Goal: Task Accomplishment & Management: Complete application form

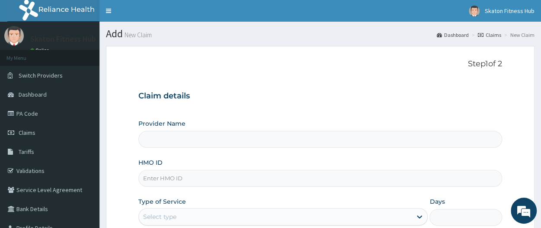
type input "Skaton Fitness Hub"
type input "1"
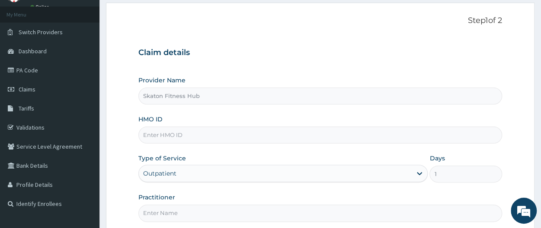
scroll to position [45, 0]
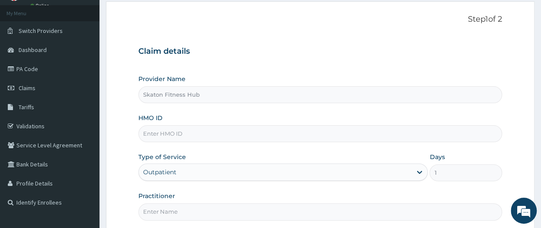
click at [161, 213] on input "Practitioner" at bounding box center [321, 211] width 364 height 17
paste input "[PERSON_NAME] [PERSON_NAME] (BPV/10031/A)"
drag, startPoint x: 222, startPoint y: 213, endPoint x: 116, endPoint y: 217, distance: 105.7
click at [116, 217] on form "Step 1 of 2 Claim details Provider Name Skaton Fitness Hub HMO ID Type of Servi…" at bounding box center [320, 141] width 429 height 281
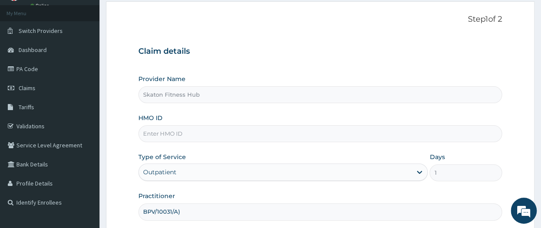
type input "BPV/10031/A)"
click at [168, 130] on input "HMO ID" at bounding box center [321, 133] width 364 height 17
paste input "[PERSON_NAME] [PERSON_NAME] (BPV/10031/A)"
drag, startPoint x: 220, startPoint y: 134, endPoint x: 142, endPoint y: 131, distance: 77.5
click at [142, 131] on input "Moses Ayodeji OGUNLADE (BPV/10031/A)" at bounding box center [321, 133] width 364 height 17
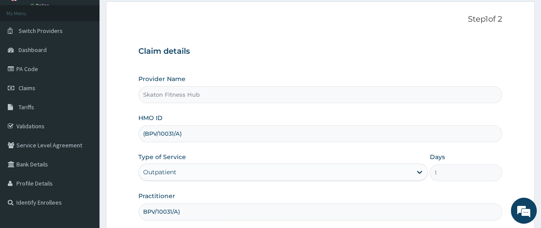
click at [147, 135] on input "(BPV/10031/A)" at bounding box center [321, 133] width 364 height 17
click at [187, 137] on input "BPV/10031/A)" at bounding box center [321, 133] width 364 height 17
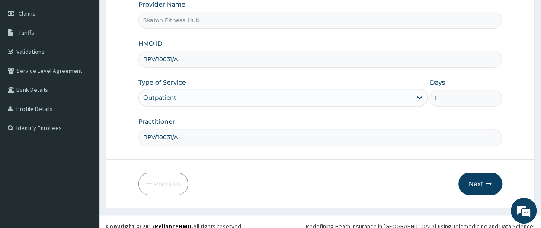
scroll to position [126, 0]
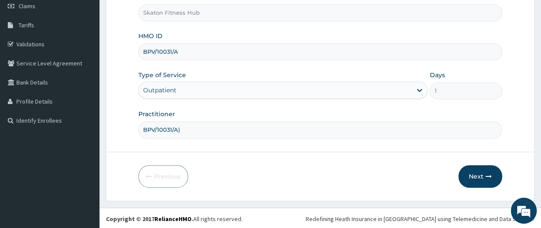
type input "BPV/10031/A"
click at [188, 132] on input "BPV/10031/A)" at bounding box center [321, 129] width 364 height 17
type input "B"
paste input "Moses Ayodeji OGUNLADE"
type input "Moses Ayodeji OGUNLADE"
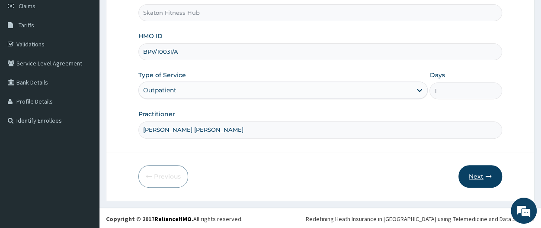
click at [473, 180] on button "Next" at bounding box center [481, 176] width 44 height 23
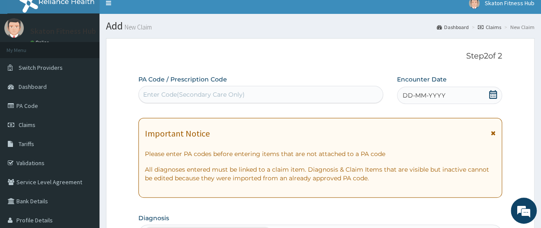
scroll to position [6, 0]
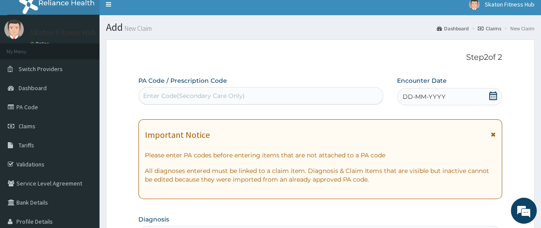
click at [275, 90] on div "Enter Code(Secondary Care Only)" at bounding box center [261, 96] width 244 height 14
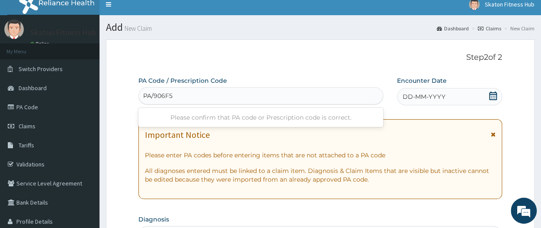
type input "PA/906F59"
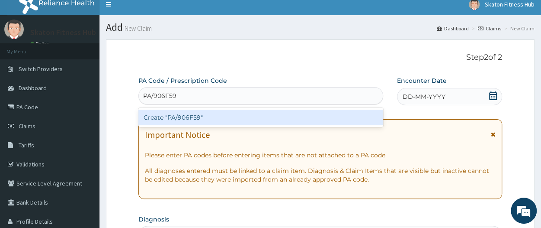
click at [260, 116] on div "Create "PA/906F59"" at bounding box center [261, 118] width 245 height 16
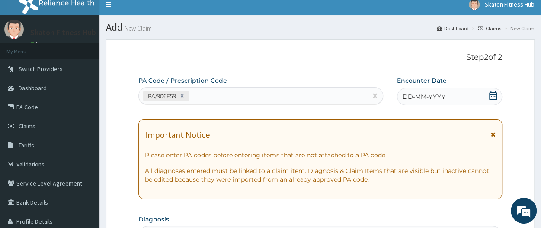
click at [493, 93] on icon at bounding box center [493, 95] width 9 height 9
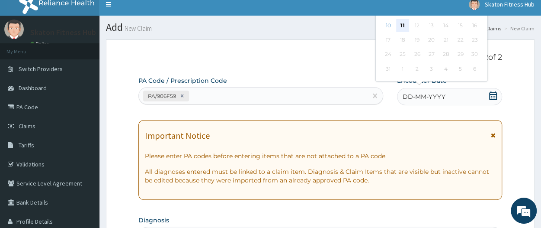
click at [402, 26] on div "11" at bounding box center [402, 25] width 13 height 13
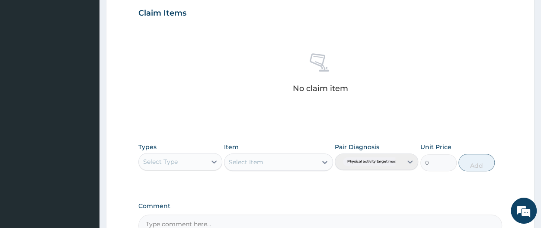
scroll to position [304, 0]
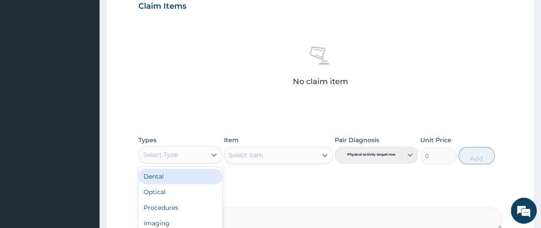
click at [166, 151] on div "Select Type" at bounding box center [160, 154] width 35 height 9
type input "gy"
click at [165, 168] on div "Gym" at bounding box center [181, 176] width 84 height 16
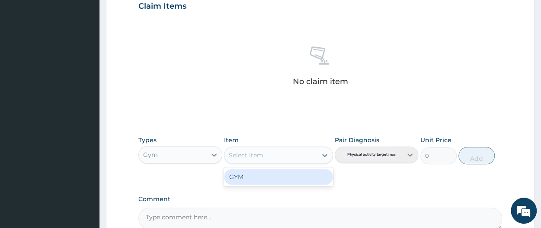
click at [262, 159] on div "Select Item" at bounding box center [271, 155] width 93 height 14
click at [268, 178] on div "GYM" at bounding box center [278, 177] width 109 height 16
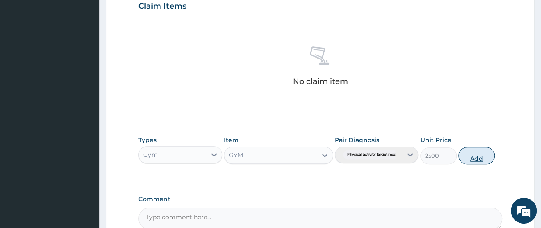
click at [477, 151] on button "Add" at bounding box center [477, 155] width 36 height 17
type input "0"
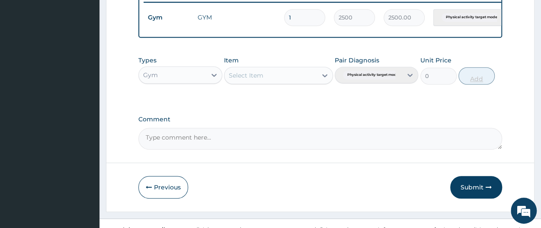
scroll to position [361, 0]
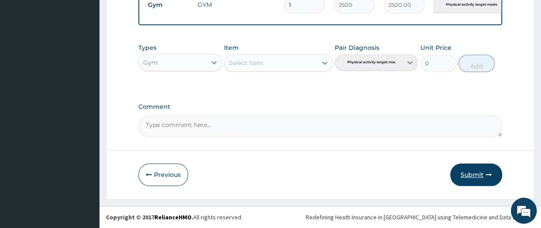
click at [483, 171] on button "Submit" at bounding box center [477, 174] width 52 height 23
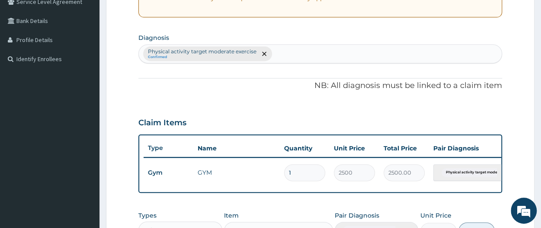
scroll to position [0, 0]
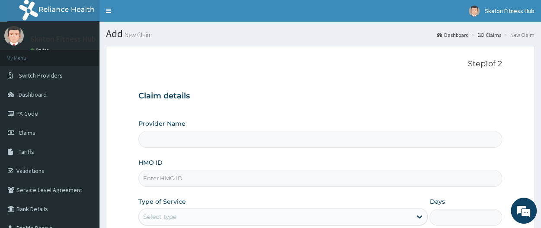
type input "Skaton Fitness Hub"
type input "1"
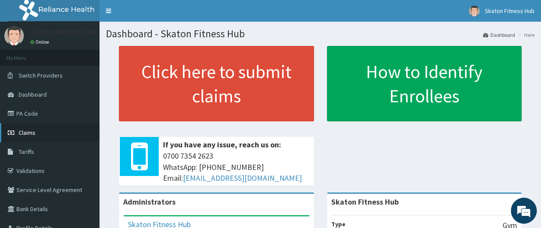
click at [37, 131] on link "Claims" at bounding box center [50, 132] width 100 height 19
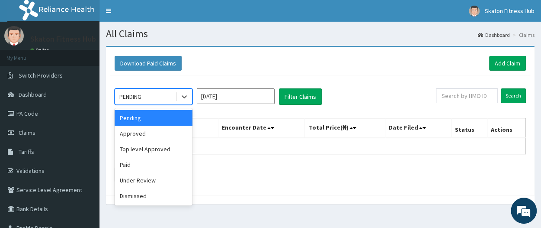
click at [145, 99] on div "PENDING" at bounding box center [145, 97] width 60 height 14
click at [145, 163] on div "Paid" at bounding box center [154, 165] width 78 height 16
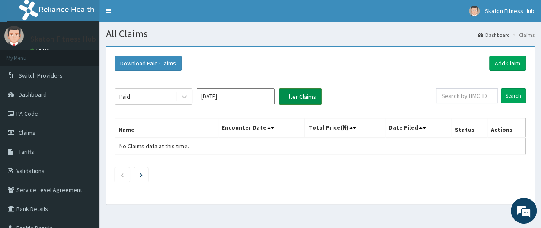
click at [300, 103] on button "Filter Claims" at bounding box center [300, 96] width 43 height 16
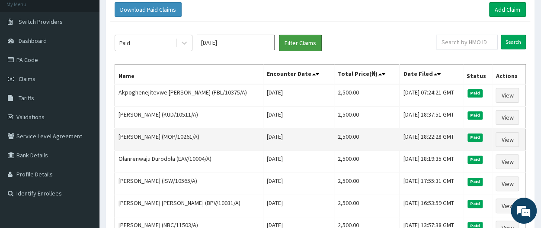
scroll to position [87, 0]
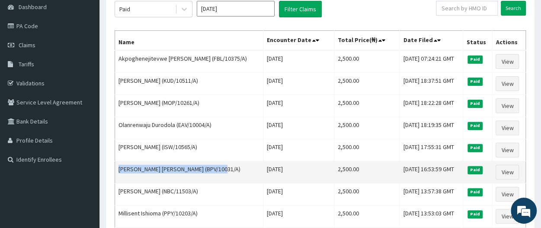
drag, startPoint x: 222, startPoint y: 165, endPoint x: 115, endPoint y: 167, distance: 106.9
click at [115, 167] on td "Moses Ayodeji OGUNLADE (BPV/10031/A)" at bounding box center [189, 172] width 148 height 22
copy td "Moses Ayodeji OGUNLADE (BPV/10031/A)"
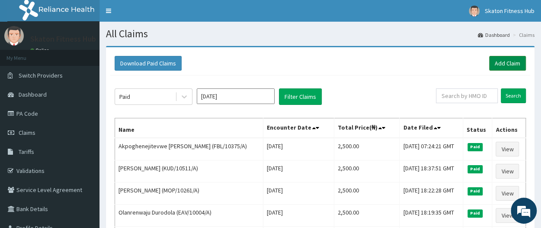
click at [517, 63] on link "Add Claim" at bounding box center [508, 63] width 37 height 15
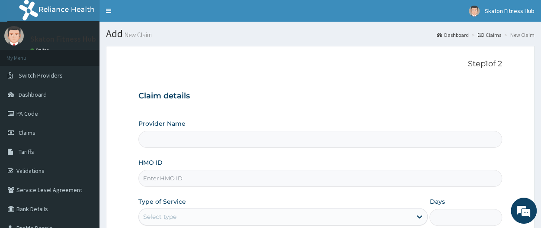
type input "Skaton Fitness Hub"
type input "1"
click at [158, 180] on input "HMO ID" at bounding box center [321, 178] width 364 height 17
paste input "Moses Ayodeji OGUNLADE (BPV/10031/A)"
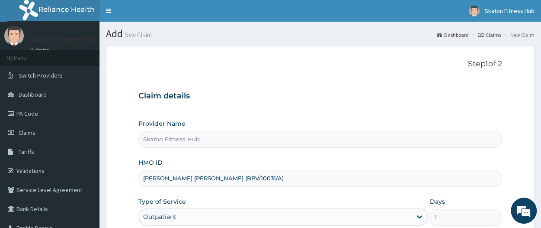
drag, startPoint x: 221, startPoint y: 178, endPoint x: 137, endPoint y: 179, distance: 84.0
click at [137, 179] on form "Step 1 of 2 Claim details Provider Name Skaton Fitness Hub HMO ID Moses Ayodeji…" at bounding box center [320, 186] width 429 height 281
click at [144, 177] on input "(BPV/10031/A)" at bounding box center [321, 178] width 364 height 17
click at [179, 177] on input "BPV/10031/A)" at bounding box center [321, 178] width 364 height 17
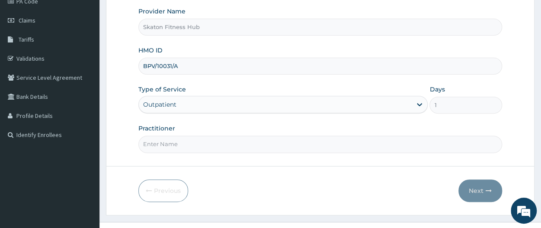
scroll to position [123, 0]
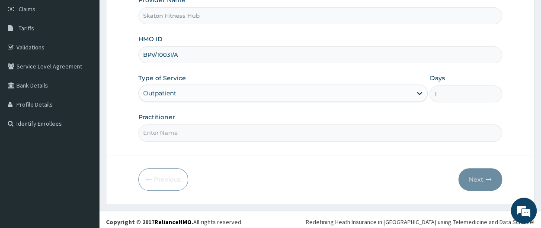
type input "BPV/10031/A"
click at [153, 130] on input "Practitioner" at bounding box center [321, 132] width 364 height 17
paste input "Moses Ayodeji OGUNLADE"
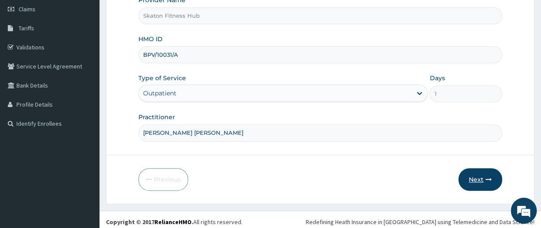
type input "Moses Ayodeji OGUNLADE"
click at [482, 176] on button "Next" at bounding box center [481, 179] width 44 height 23
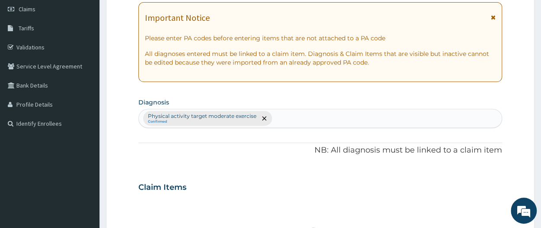
scroll to position [0, 0]
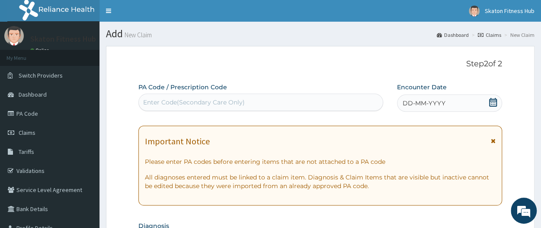
click at [193, 98] on div "Enter Code(Secondary Care Only)" at bounding box center [194, 102] width 102 height 9
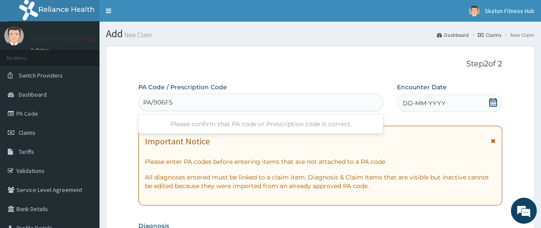
type input "PA/906F59"
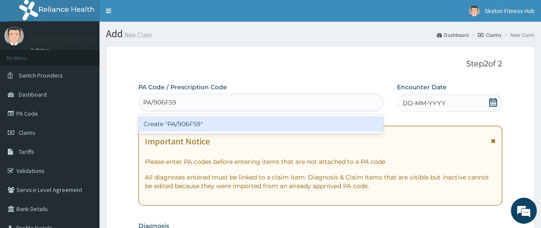
click at [195, 126] on div "Create "PA/906F59"" at bounding box center [261, 124] width 245 height 16
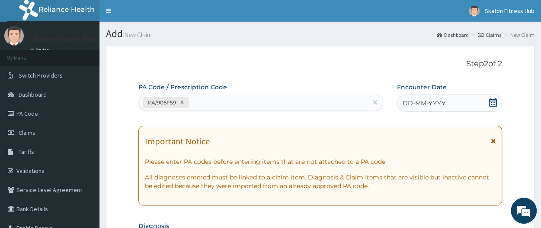
click at [441, 98] on div "DD-MM-YYYY" at bounding box center [449, 102] width 105 height 17
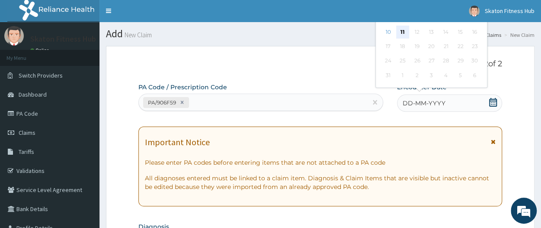
click at [401, 30] on div "11" at bounding box center [402, 32] width 13 height 13
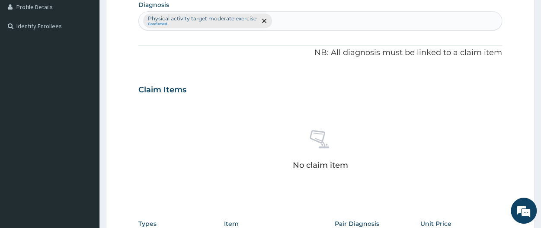
scroll to position [269, 0]
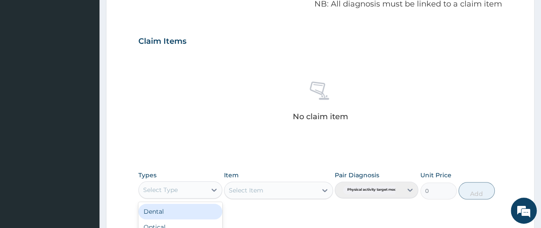
click at [172, 193] on div "Select Type" at bounding box center [160, 189] width 35 height 9
type input "gy"
click at [179, 210] on div "Gym" at bounding box center [181, 211] width 84 height 16
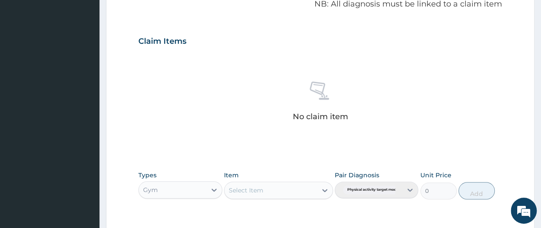
click at [271, 194] on div "Select Item" at bounding box center [271, 190] width 93 height 14
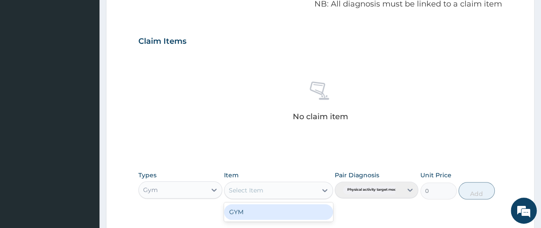
click at [268, 206] on div "GYM" at bounding box center [278, 212] width 109 height 16
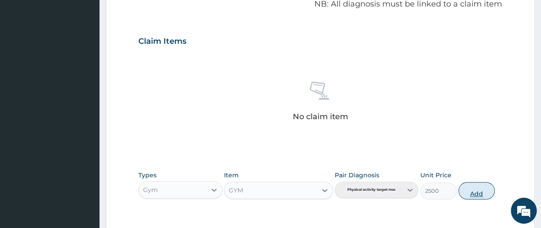
click at [481, 189] on button "Add" at bounding box center [477, 190] width 36 height 17
type input "0"
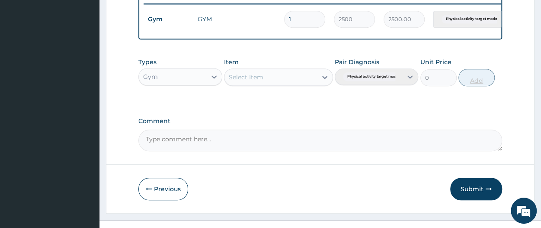
scroll to position [361, 0]
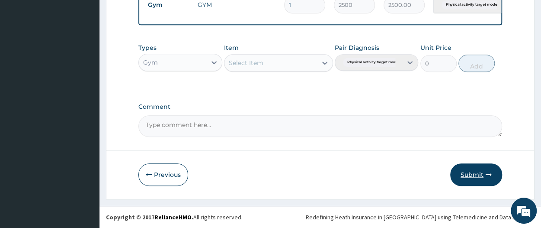
click at [472, 175] on button "Submit" at bounding box center [477, 174] width 52 height 23
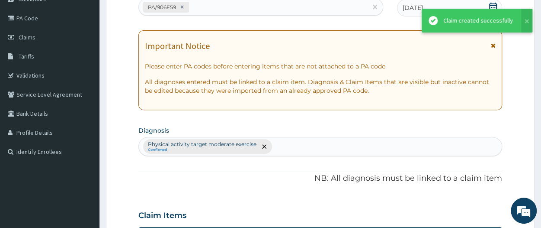
scroll to position [0, 0]
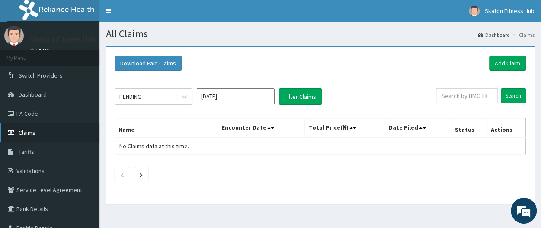
click at [37, 129] on link "Claims" at bounding box center [50, 132] width 100 height 19
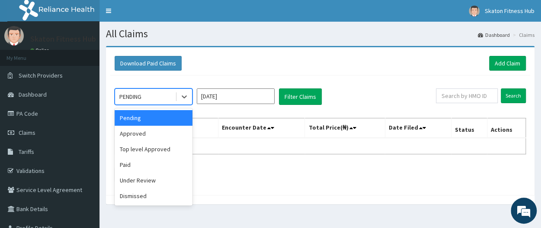
click at [224, 94] on input "[DATE]" at bounding box center [236, 96] width 78 height 16
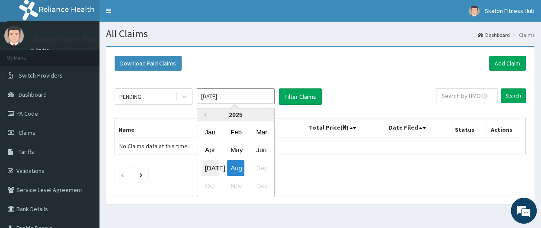
click at [204, 164] on div "Jul" at bounding box center [210, 168] width 17 height 16
type input "Jul 2025"
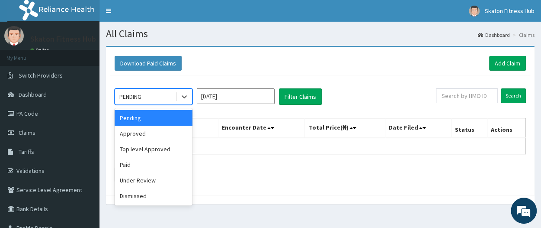
click at [163, 97] on div "PENDING" at bounding box center [145, 97] width 60 height 14
click at [150, 167] on div "Paid" at bounding box center [154, 165] width 78 height 16
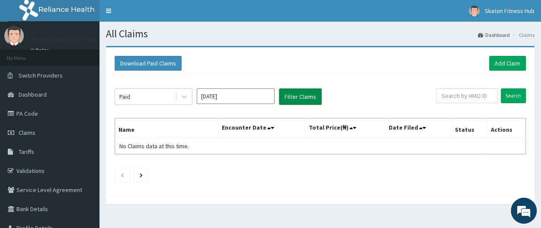
click at [297, 91] on button "Filter Claims" at bounding box center [300, 96] width 43 height 16
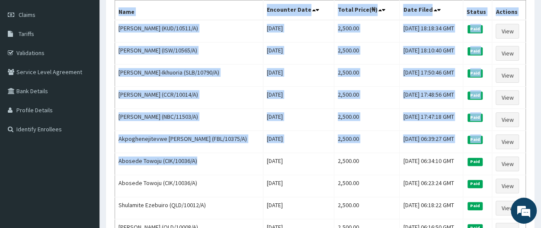
drag, startPoint x: 199, startPoint y: 157, endPoint x: 95, endPoint y: 161, distance: 104.0
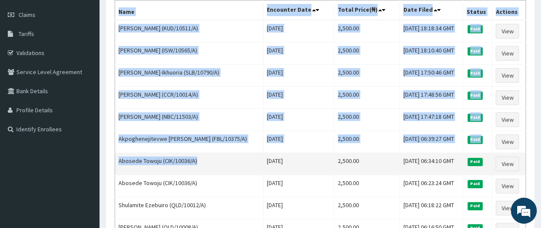
click at [215, 154] on td "Abosede Towoju (CIK/10036/A)" at bounding box center [189, 164] width 148 height 22
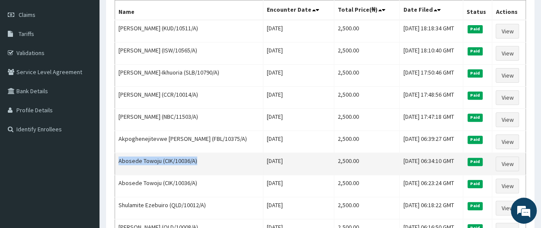
drag, startPoint x: 198, startPoint y: 159, endPoint x: 118, endPoint y: 161, distance: 79.7
click at [118, 161] on td "Abosede Towoju (CIK/10036/A)" at bounding box center [189, 164] width 148 height 22
copy td "Abosede Towoju (CIK/10036/A)"
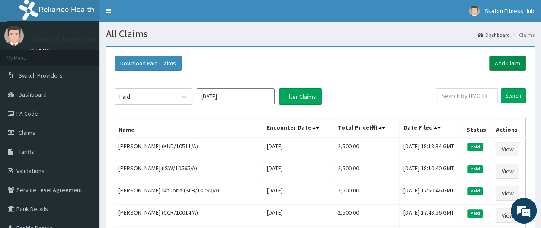
click at [509, 64] on link "Add Claim" at bounding box center [508, 63] width 37 height 15
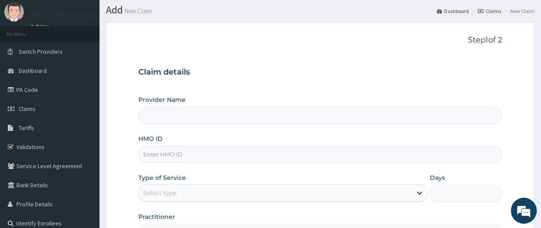
scroll to position [25, 0]
type input "Skaton Fitness Hub"
type input "1"
click at [163, 115] on input "Skaton Fitness Hub" at bounding box center [321, 114] width 364 height 17
click at [159, 148] on input "HMO ID" at bounding box center [321, 153] width 364 height 17
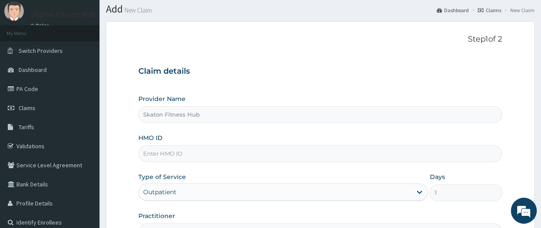
paste input "Abosede Towoju (CIK/10036/A)"
drag, startPoint x: 190, startPoint y: 153, endPoint x: 125, endPoint y: 155, distance: 65.8
click at [125, 155] on form "Step 1 of 2 Claim details Provider Name Skaton Fitness Hub HMO ID Abosede Towoj…" at bounding box center [320, 161] width 429 height 281
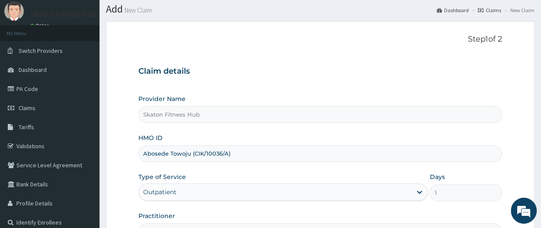
drag, startPoint x: 189, startPoint y: 154, endPoint x: 140, endPoint y: 155, distance: 48.5
click at [140, 155] on input "Abosede Towoju (CIK/10036/A)" at bounding box center [321, 153] width 364 height 17
click at [146, 151] on input "(CIK/10036/A)" at bounding box center [321, 153] width 364 height 17
click at [181, 151] on input "CIK/10036/A)" at bounding box center [321, 153] width 364 height 17
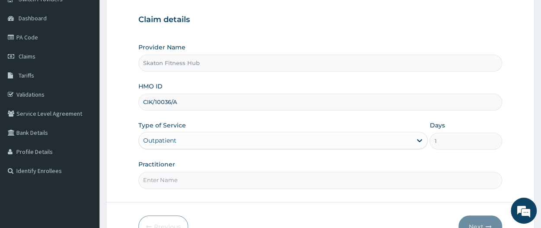
scroll to position [100, 0]
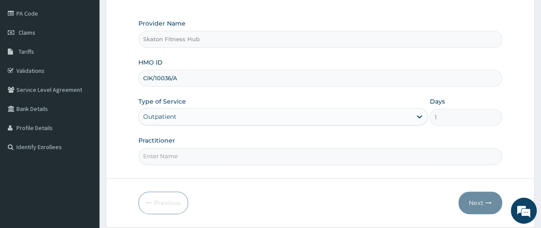
type input "CIK/10036/A"
click at [169, 156] on input "Practitioner" at bounding box center [321, 156] width 364 height 17
paste input "Abosede Towoju"
type input "Abosede Towoju"
click at [487, 200] on icon "button" at bounding box center [489, 203] width 6 height 6
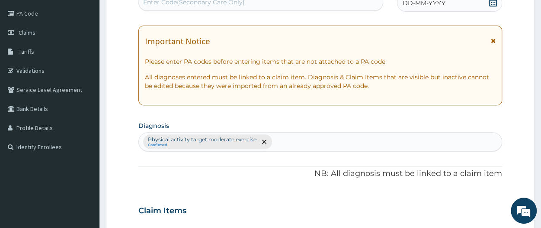
scroll to position [0, 0]
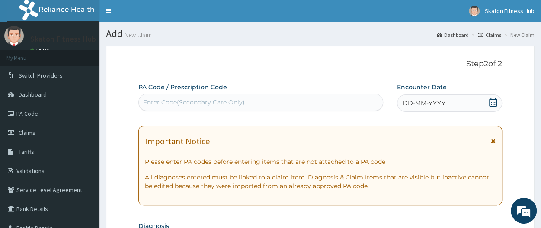
click at [189, 102] on div "Enter Code(Secondary Care Only)" at bounding box center [194, 102] width 102 height 9
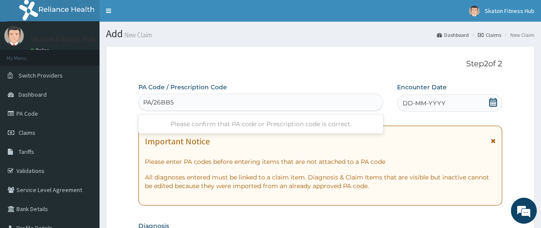
type input "PA/26BB55"
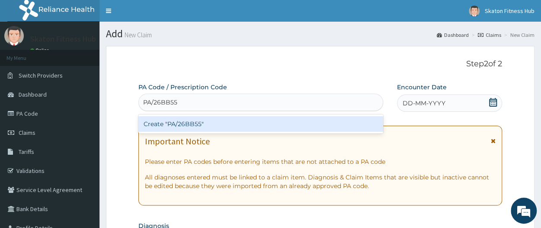
click at [190, 121] on div "Create "PA/26BB55"" at bounding box center [261, 124] width 245 height 16
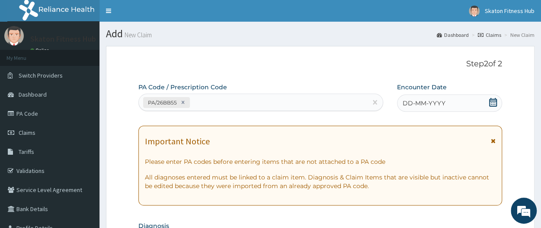
click at [487, 103] on div "DD-MM-YYYY" at bounding box center [449, 102] width 105 height 17
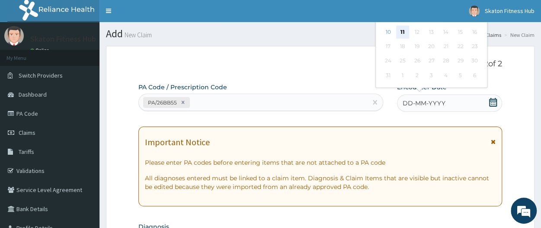
click at [400, 34] on div "11" at bounding box center [402, 32] width 13 height 13
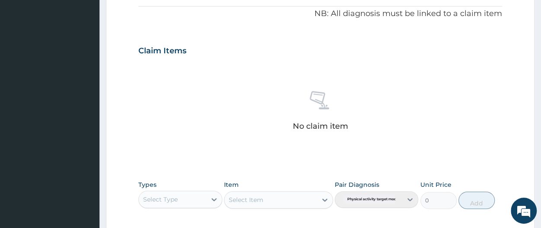
scroll to position [268, 0]
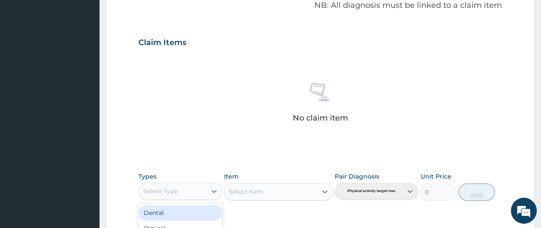
click at [185, 195] on div "Select Type" at bounding box center [172, 191] width 67 height 14
click at [174, 189] on div "Select Type" at bounding box center [160, 191] width 35 height 9
type input "GYM"
click at [167, 215] on div "Gym" at bounding box center [181, 213] width 84 height 16
click at [250, 190] on div "Select Item" at bounding box center [246, 191] width 35 height 9
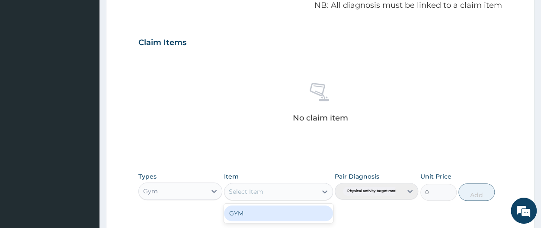
click at [251, 212] on div "GYM" at bounding box center [278, 213] width 109 height 16
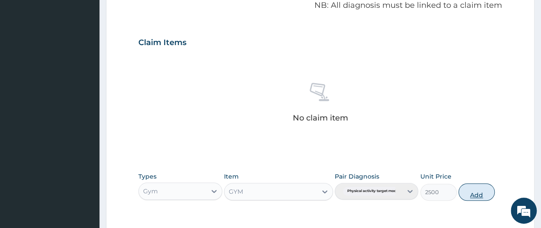
click at [474, 183] on button "Add" at bounding box center [477, 191] width 36 height 17
type input "0"
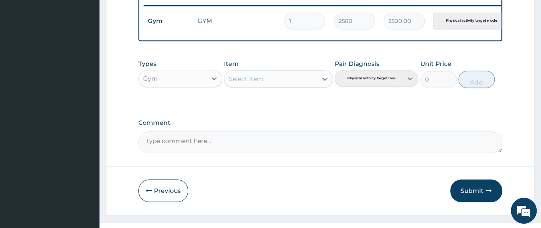
scroll to position [340, 0]
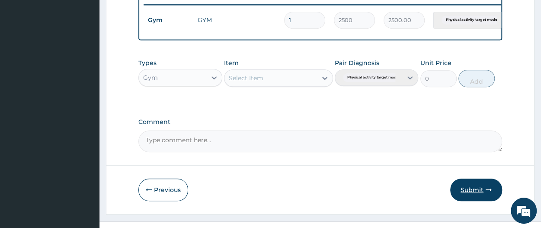
click at [477, 193] on button "Submit" at bounding box center [477, 189] width 52 height 23
